Goal: Task Accomplishment & Management: Use online tool/utility

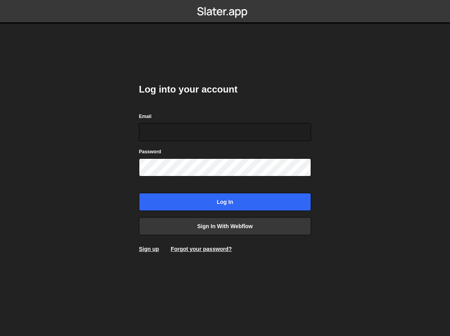
click at [225, 0] on com-1password-button at bounding box center [225, 0] width 0 height 0
type input "[PERSON_NAME][EMAIL_ADDRESS][PERSON_NAME][DOMAIN_NAME]"
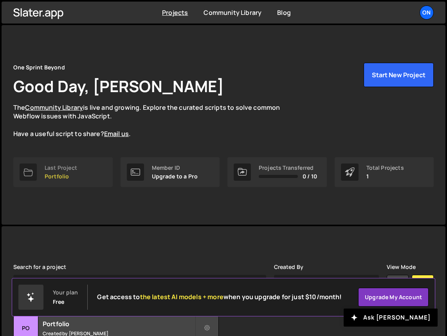
click at [61, 166] on div "Last Project" at bounding box center [61, 167] width 32 height 6
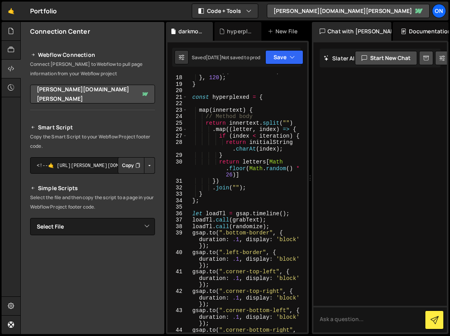
scroll to position [152, 0]
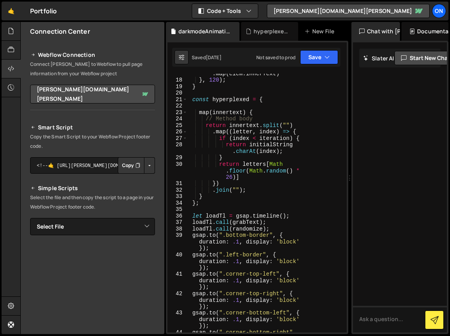
drag, startPoint x: 311, startPoint y: 73, endPoint x: 345, endPoint y: 76, distance: 33.8
click at [346, 76] on div "Files New File Javascript files 1 darkmodeAnimations.js 0 1 hyperplexed.js 0 1 …" at bounding box center [235, 178] width 430 height 312
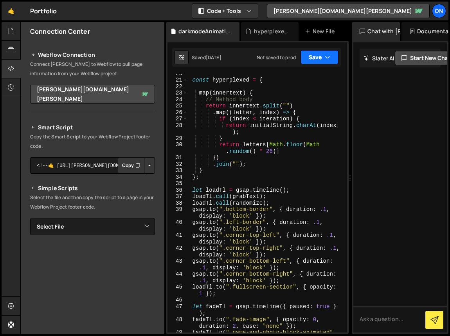
click at [332, 58] on button "Save" at bounding box center [320, 57] width 38 height 14
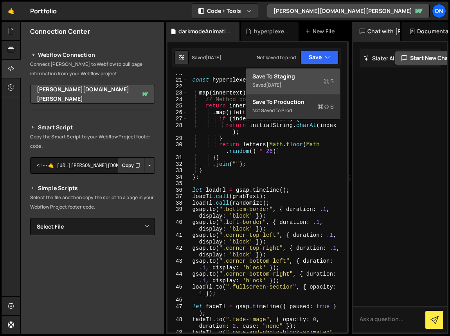
click at [305, 83] on div "Saved 5 months ago" at bounding box center [293, 84] width 81 height 9
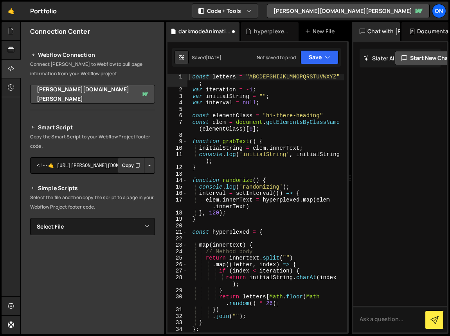
scroll to position [0, 0]
click at [234, 31] on icon at bounding box center [233, 31] width 5 height 8
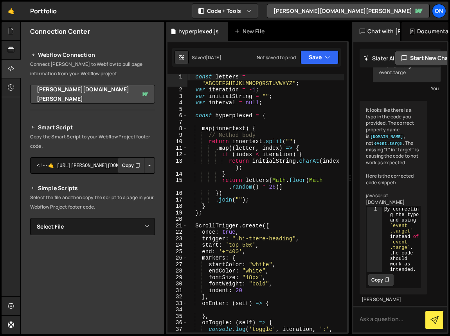
click at [402, 146] on div "It looks like there is a typo in the code you provided. The correct property na…" at bounding box center [394, 197] width 68 height 193
click at [408, 124] on div "It looks like there is a typo in the code you provided. The correct property na…" at bounding box center [394, 197] width 68 height 193
click at [376, 135] on code "event.target" at bounding box center [387, 136] width 34 height 5
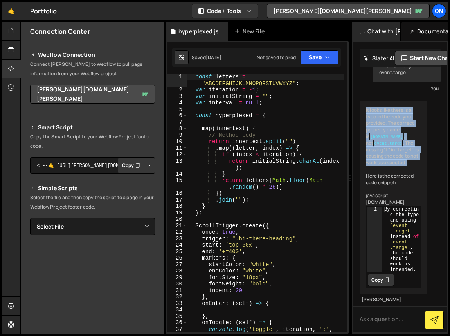
click at [376, 135] on code "event.target" at bounding box center [387, 136] width 34 height 5
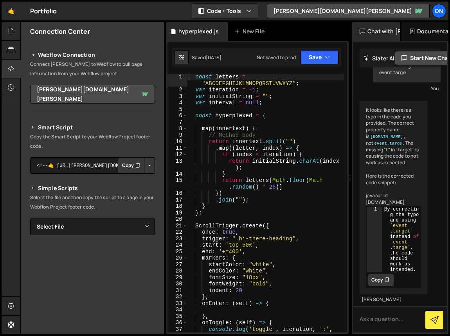
click at [274, 202] on div "const letters = "ABCDEFGHIJKLMNOPQRSTUVWXYZ" ; var iteration = - 1 ; var initia…" at bounding box center [265, 216] width 157 height 284
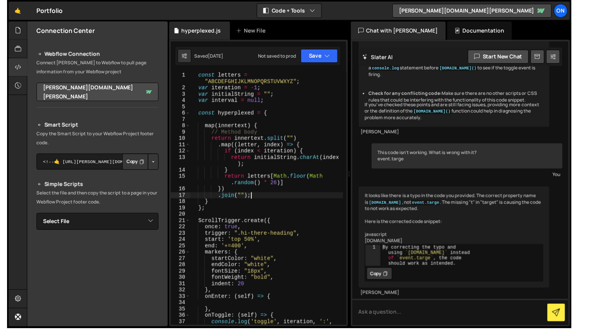
scroll to position [467, 0]
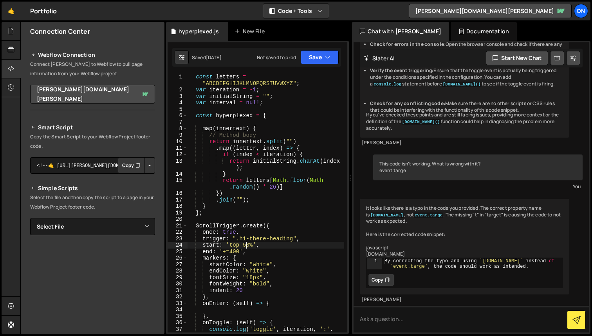
click at [246, 246] on div "const letters = "ABCDEFGHIJKLMNOPQRSTUVWXYZ" ; var iteration = - 1 ; var initia…" at bounding box center [266, 216] width 157 height 284
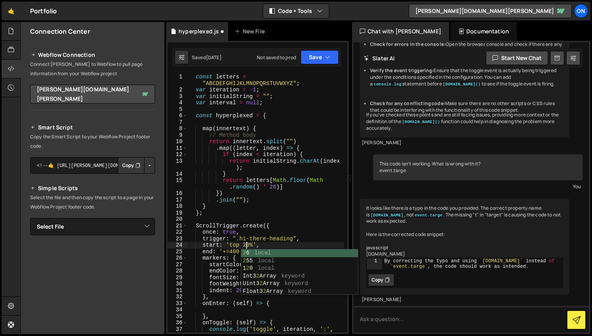
click at [282, 247] on div "const letters = "ABCDEFGHIJKLMNOPQRSTUVWXYZ" ; var iteration = - 1 ; var initia…" at bounding box center [266, 216] width 157 height 284
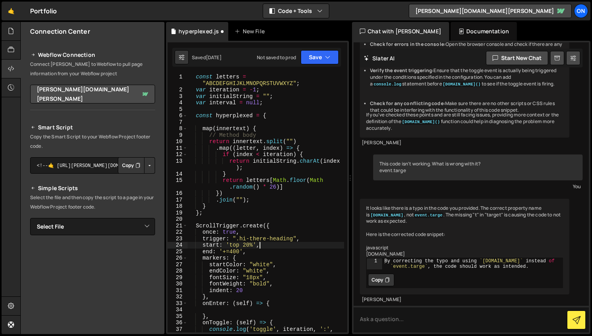
click at [240, 252] on div "const letters = "ABCDEFGHIJKLMNOPQRSTUVWXYZ" ; var iteration = - 1 ; var initia…" at bounding box center [266, 216] width 157 height 284
click at [319, 54] on button "Save" at bounding box center [320, 57] width 38 height 14
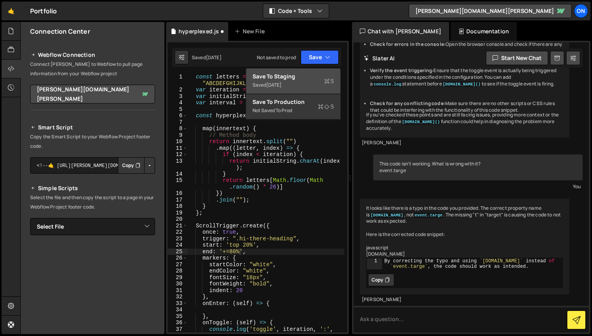
click at [311, 77] on div "Save to Staging S" at bounding box center [293, 76] width 81 height 8
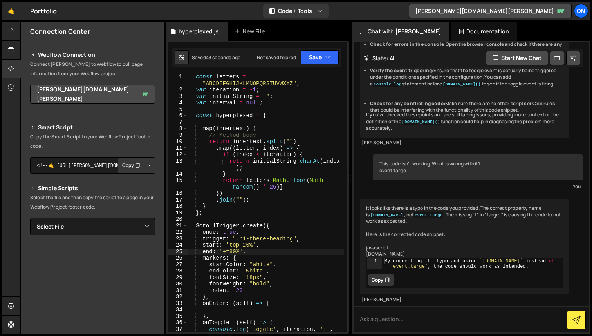
click at [247, 244] on div "const letters = "ABCDEFGHIJKLMNOPQRSTUVWXYZ" ; var iteration = - 1 ; var initia…" at bounding box center [266, 216] width 157 height 284
click at [234, 252] on div "const letters = "ABCDEFGHIJKLMNOPQRSTUVWXYZ" ; var iteration = - 1 ; var initia…" at bounding box center [266, 216] width 157 height 284
click at [319, 59] on button "Save" at bounding box center [320, 57] width 38 height 14
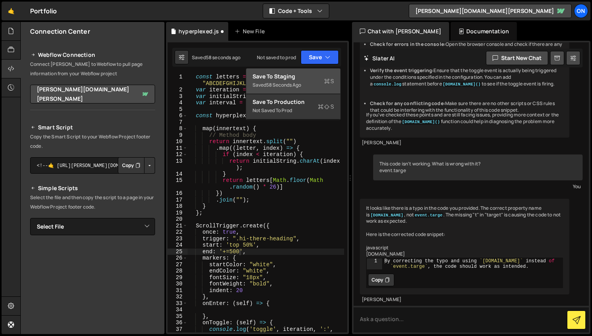
click at [308, 84] on div "Saved 58 seconds ago" at bounding box center [293, 84] width 81 height 9
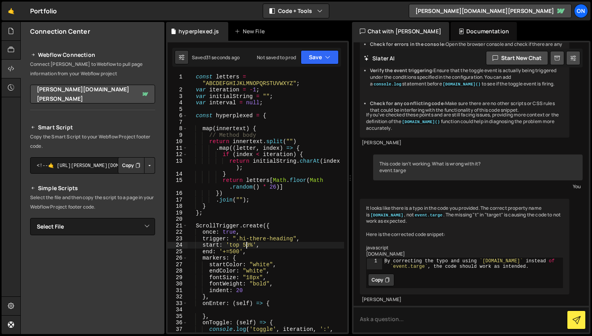
click at [247, 245] on div "const letters = "ABCDEFGHIJKLMNOPQRSTUVWXYZ" ; var iteration = - 1 ; var initia…" at bounding box center [266, 216] width 157 height 284
click at [233, 250] on div "const letters = "ABCDEFGHIJKLMNOPQRSTUVWXYZ" ; var iteration = - 1 ; var initia…" at bounding box center [266, 216] width 157 height 284
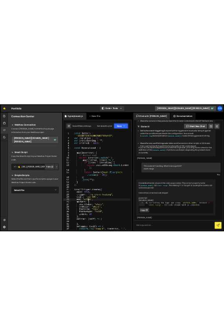
scroll to position [0, 0]
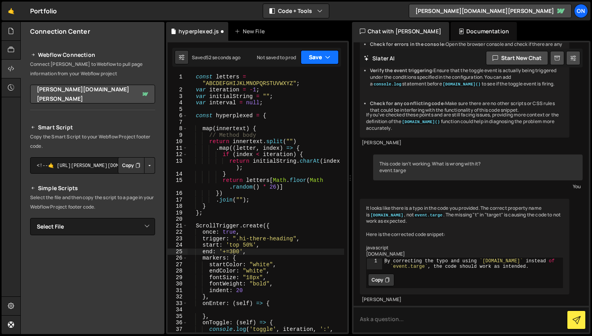
click at [318, 56] on button "Save" at bounding box center [320, 57] width 38 height 14
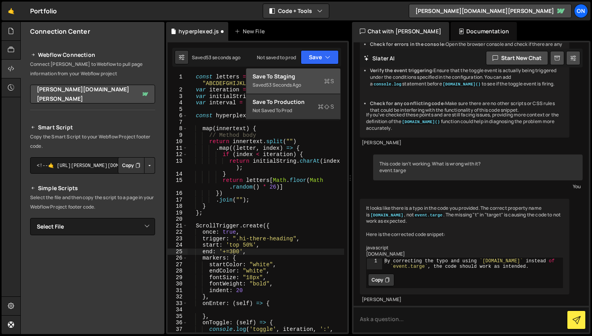
click at [309, 82] on div "Saved 53 seconds ago" at bounding box center [293, 84] width 81 height 9
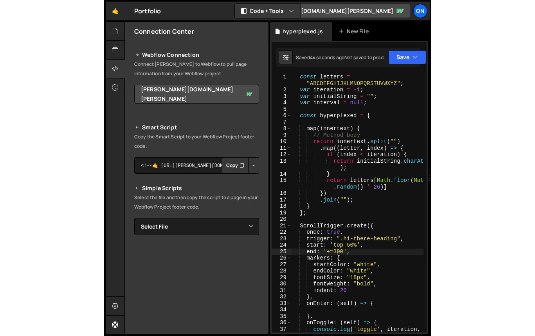
scroll to position [554, 0]
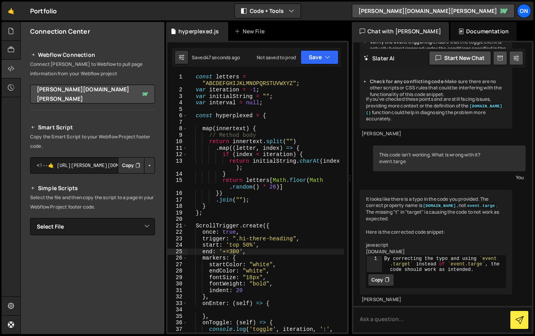
click at [246, 247] on div "const letters = "ABCDEFGHIJKLMNOPQRSTUVWXYZ" ; var iteration = - 1 ; var initia…" at bounding box center [266, 216] width 157 height 284
click at [234, 251] on div "const letters = "ABCDEFGHIJKLMNOPQRSTUVWXYZ" ; var iteration = - 1 ; var initia…" at bounding box center [266, 216] width 157 height 284
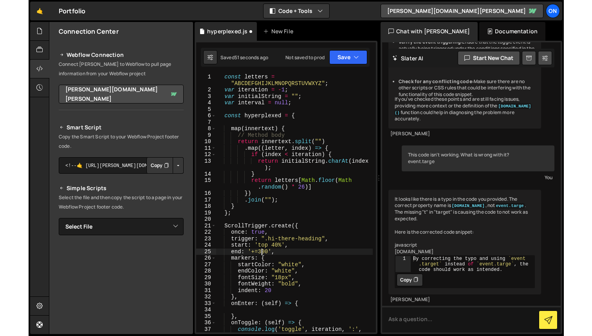
scroll to position [0, 3]
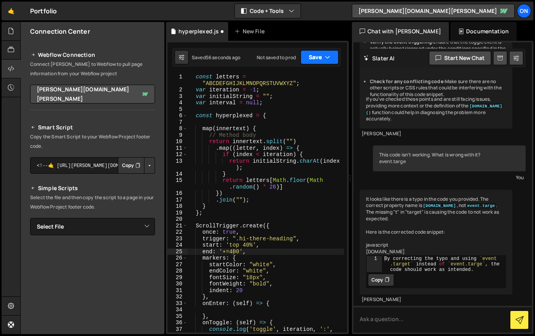
click at [316, 58] on button "Save" at bounding box center [320, 57] width 38 height 14
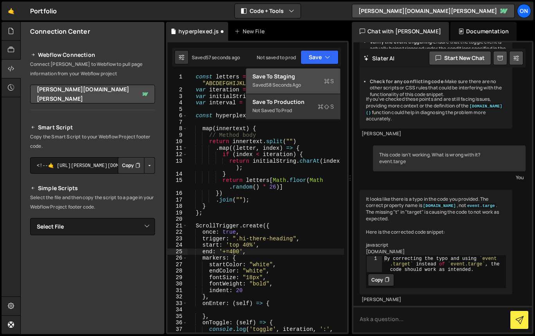
click at [305, 78] on div "Save to Staging S" at bounding box center [293, 76] width 81 height 8
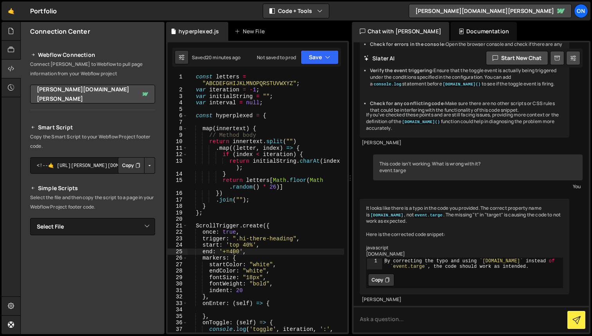
scroll to position [467, 0]
click at [247, 244] on div "const letters = "ABCDEFGHIJKLMNOPQRSTUVWXYZ" ; var iteration = - 1 ; var initia…" at bounding box center [266, 216] width 157 height 284
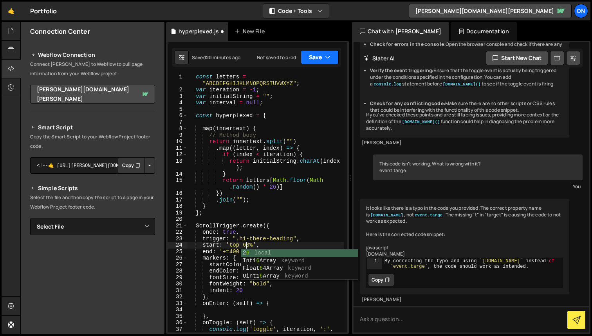
type textarea "start: 'top 60%',"
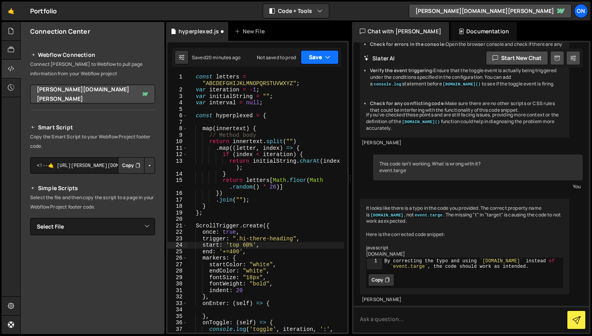
click at [317, 58] on button "Save" at bounding box center [320, 57] width 38 height 14
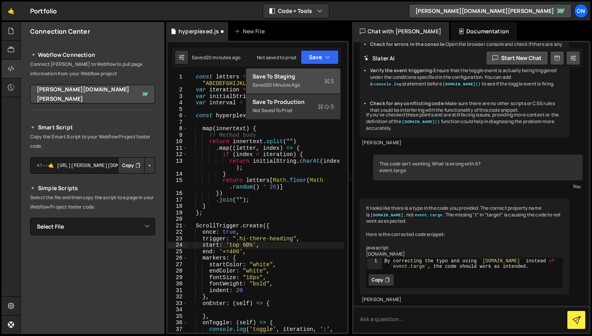
click at [305, 82] on div "Saved 20 minutes ago" at bounding box center [293, 84] width 81 height 9
